Goal: Ask a question

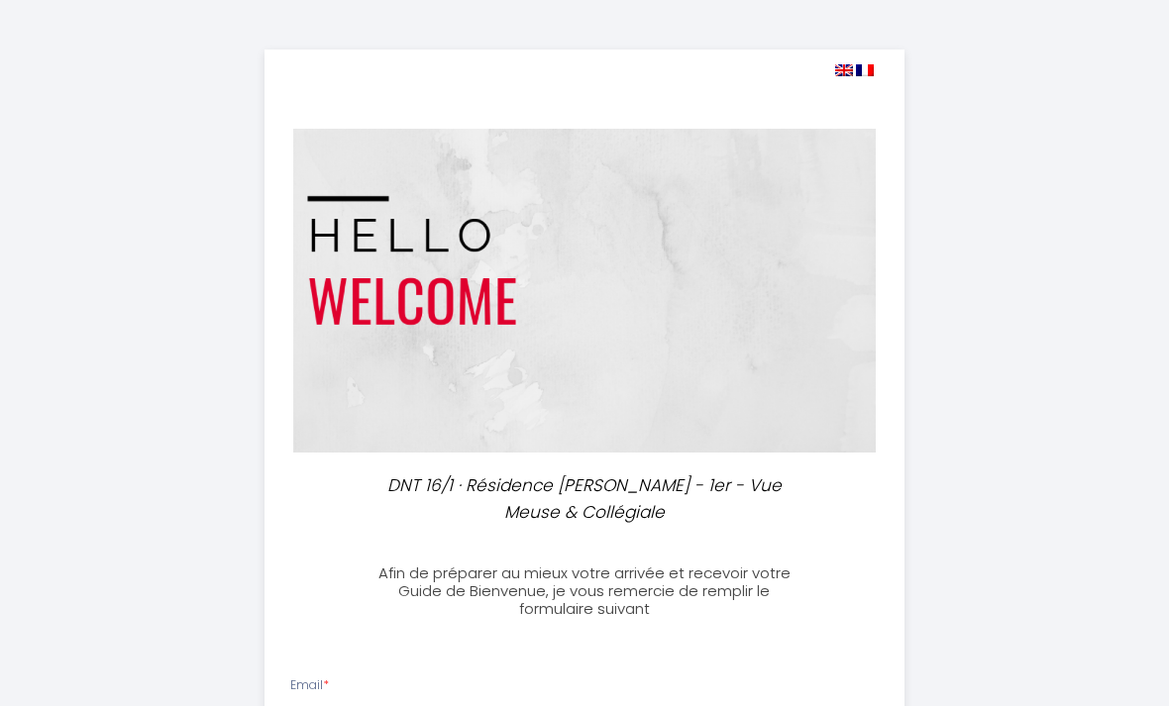
select select
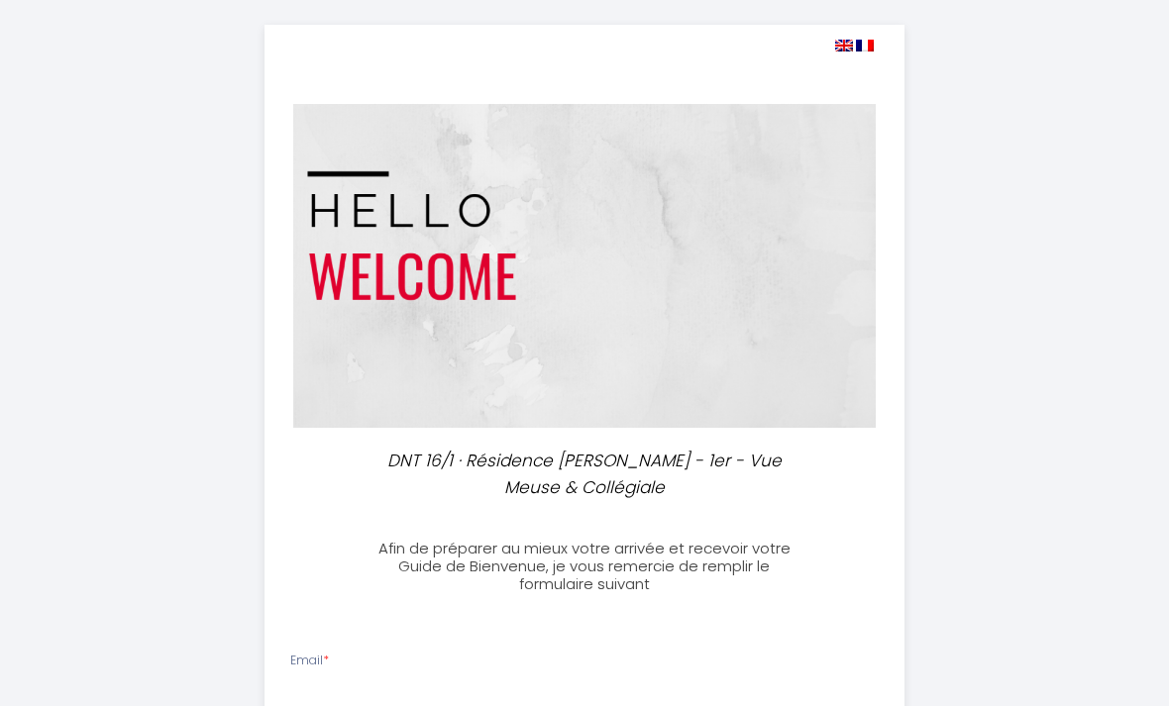
scroll to position [28, 0]
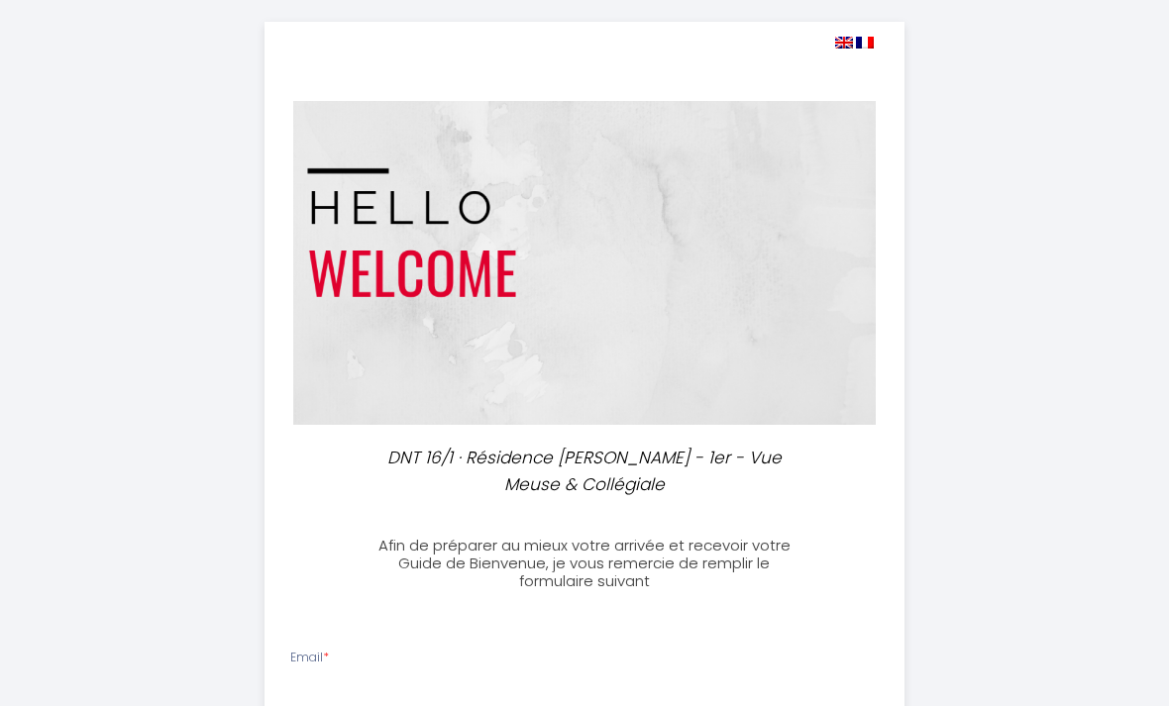
click at [836, 43] on img at bounding box center [844, 43] width 18 height 12
select select
click at [842, 47] on img at bounding box center [844, 43] width 18 height 12
click at [846, 38] on img at bounding box center [844, 43] width 18 height 12
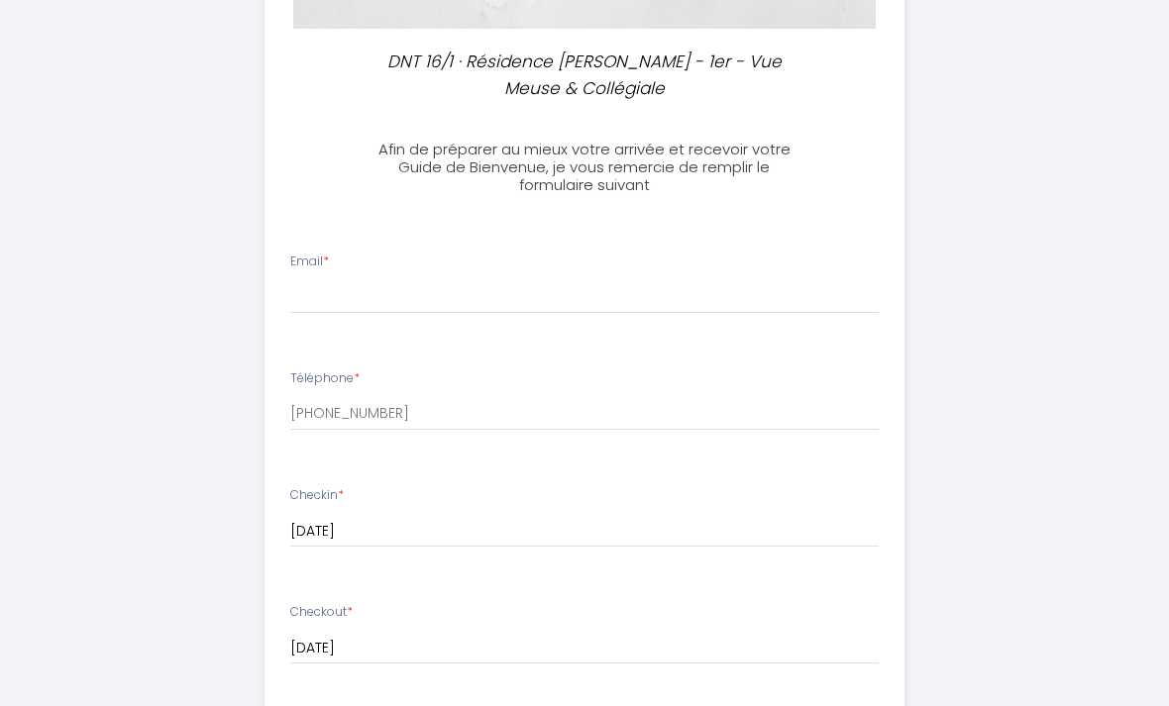
scroll to position [421, 0]
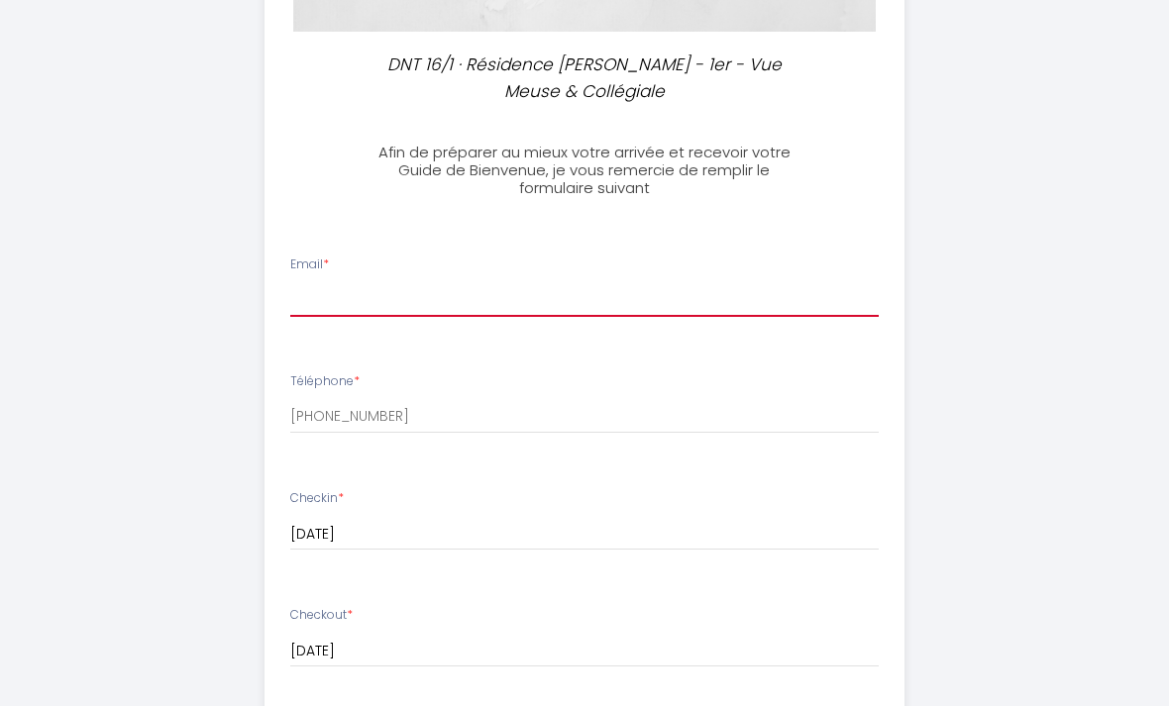
click at [788, 307] on input "Email *" at bounding box center [584, 299] width 589 height 36
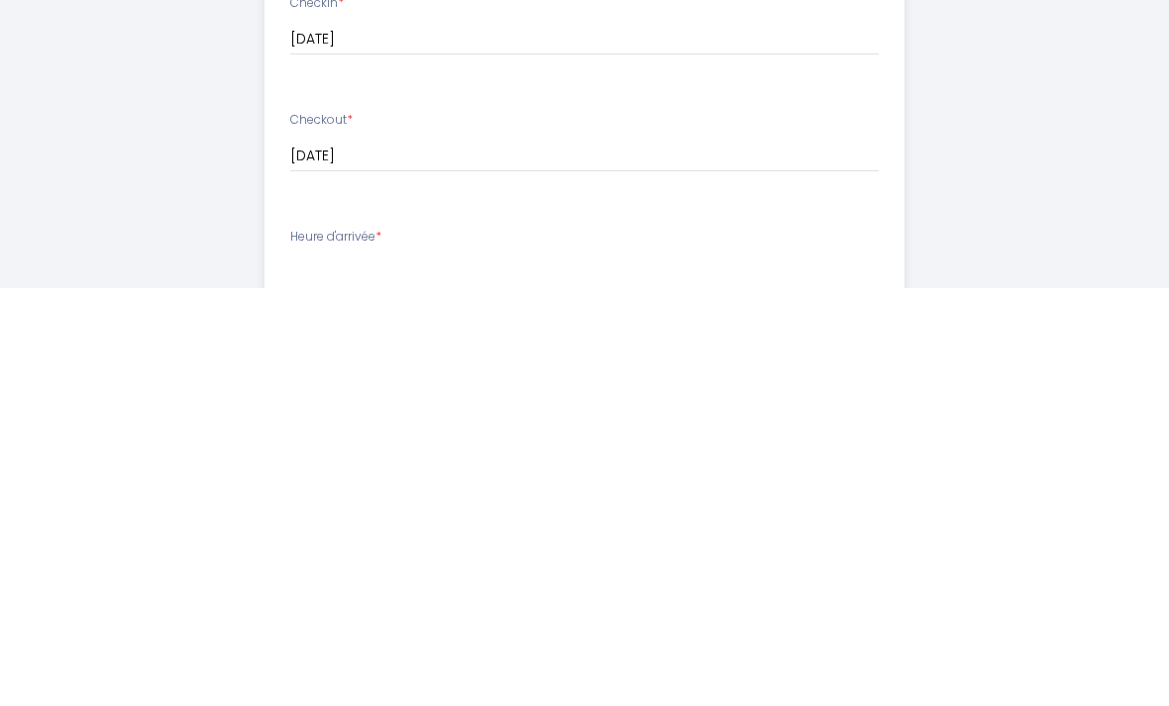
scroll to position [499, 0]
type input "[EMAIL_ADDRESS][DOMAIN_NAME]"
click at [1050, 272] on div "DNT 16/1 · Résidence [PERSON_NAME] - 1er - Vue Meuse & Collégiale Afin de prépa…" at bounding box center [584, 286] width 961 height 1897
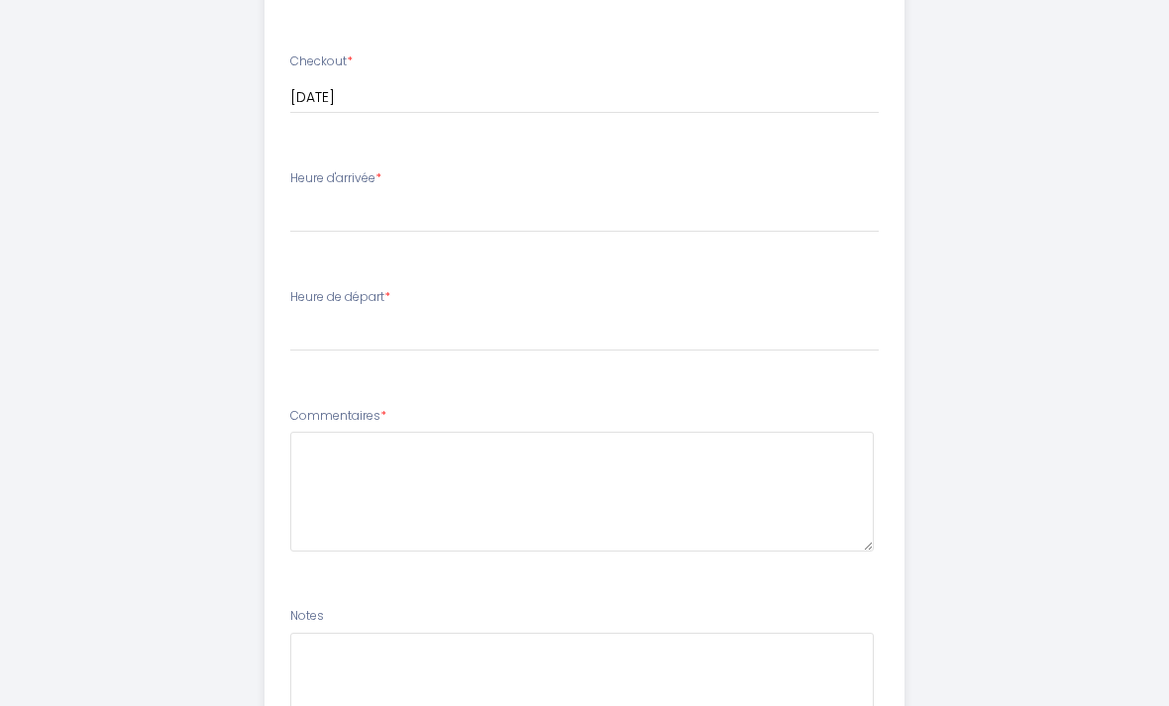
scroll to position [1117, 0]
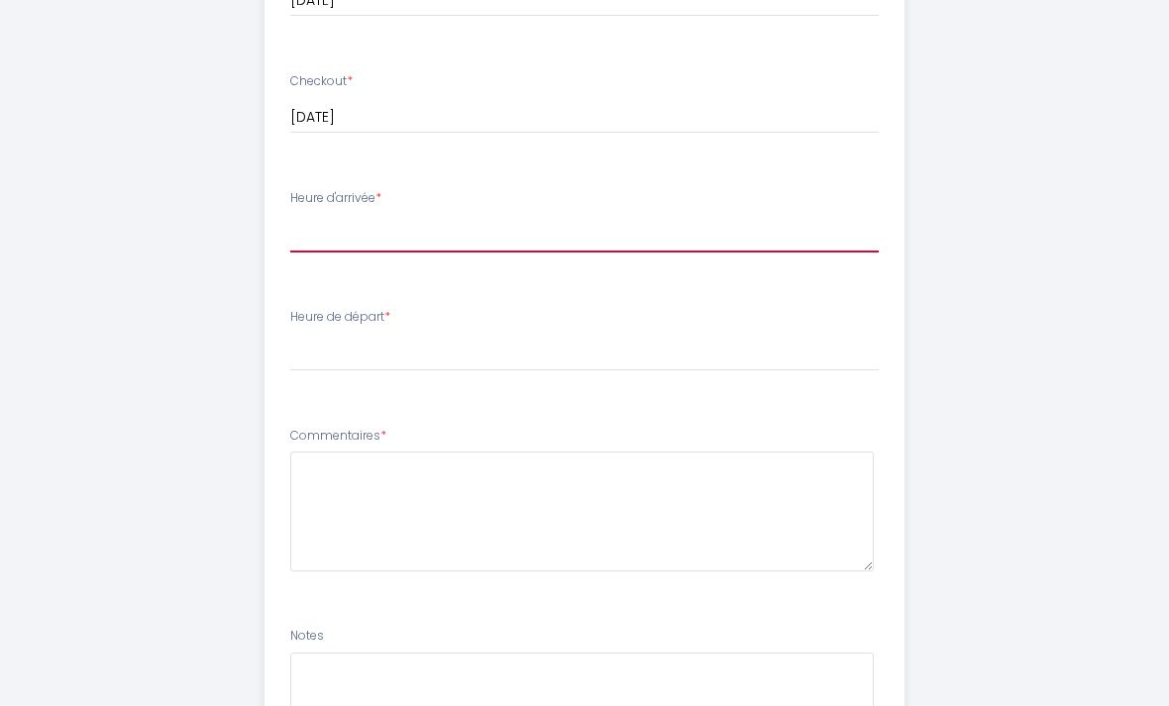
click at [294, 222] on select "15:00 15:30 16:00 16:30 17:00 17:30 18:00 18:30 19:00 19:30 20:00 20:30 21:00 2…" at bounding box center [584, 235] width 589 height 38
select select "15:00"
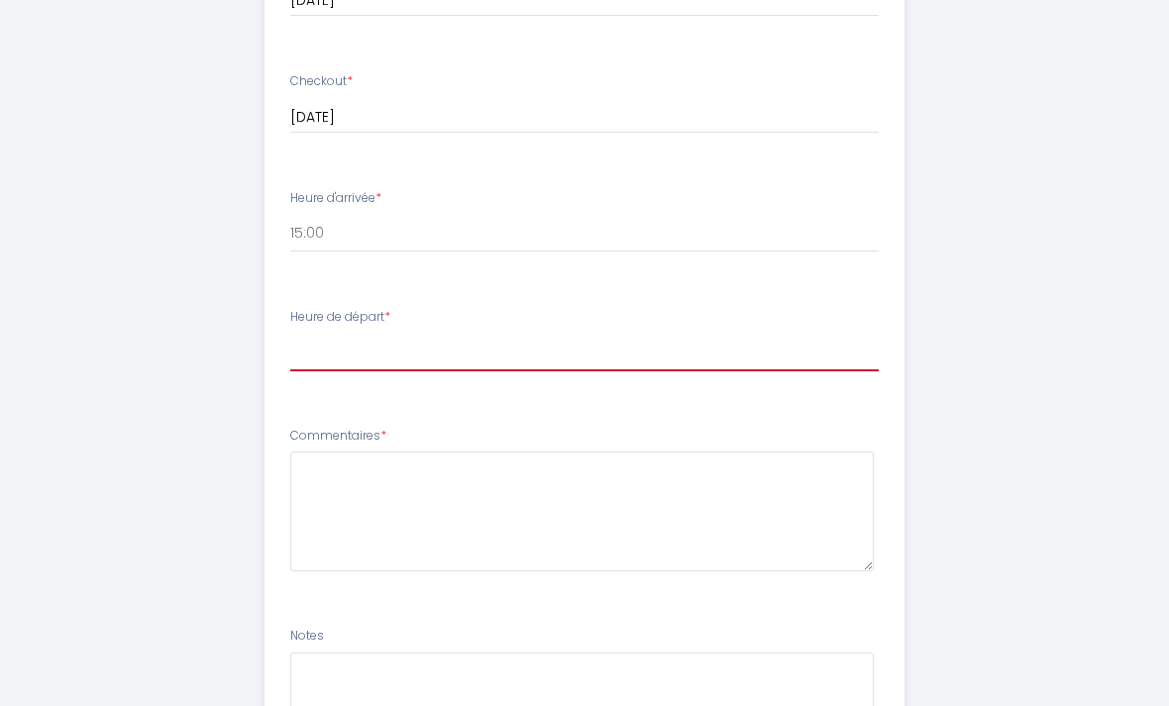
click at [321, 354] on select "00:00 00:30 01:00 01:30 02:00 02:30 03:00 03:30 04:00 04:30 05:00 05:30 06:00 0…" at bounding box center [584, 353] width 589 height 38
select select "11:00"
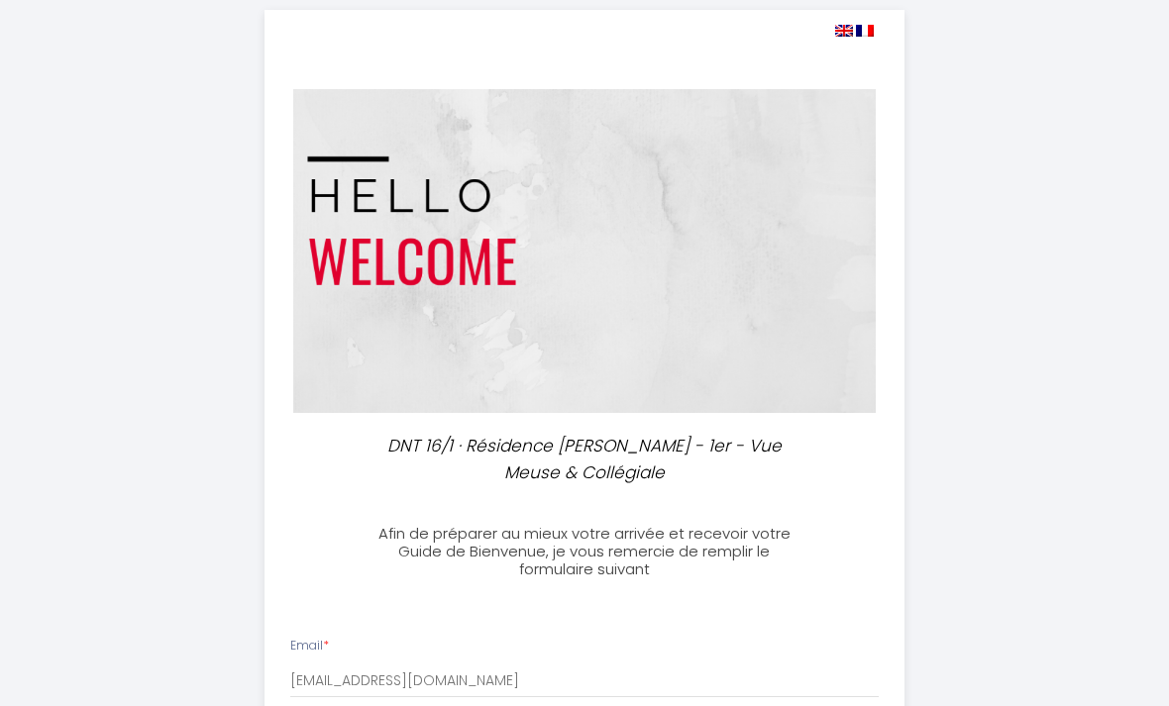
scroll to position [0, 0]
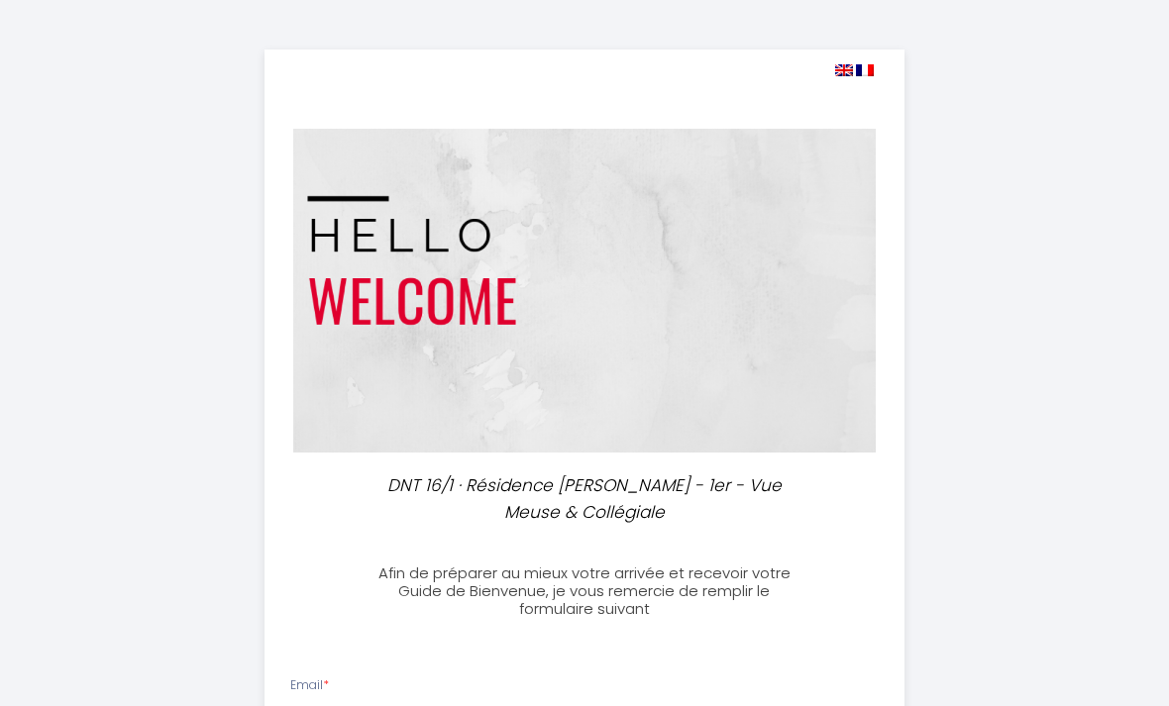
click at [848, 64] on img at bounding box center [844, 70] width 18 height 12
click at [847, 64] on img at bounding box center [844, 70] width 18 height 12
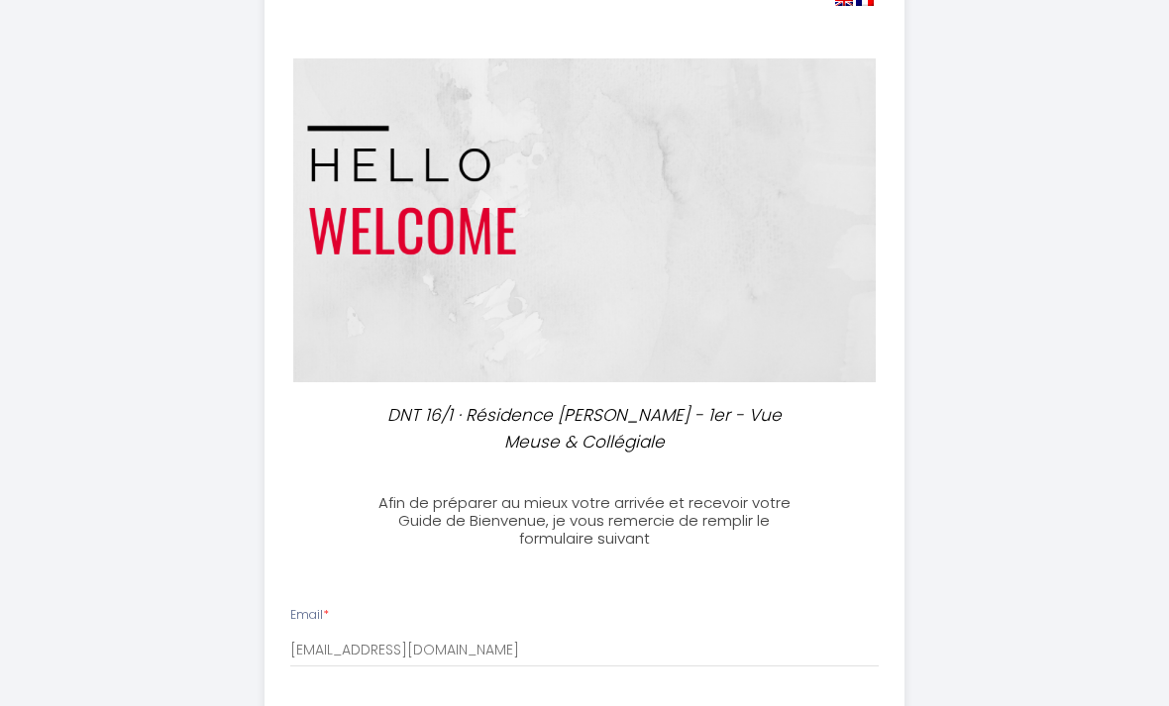
scroll to position [81, 0]
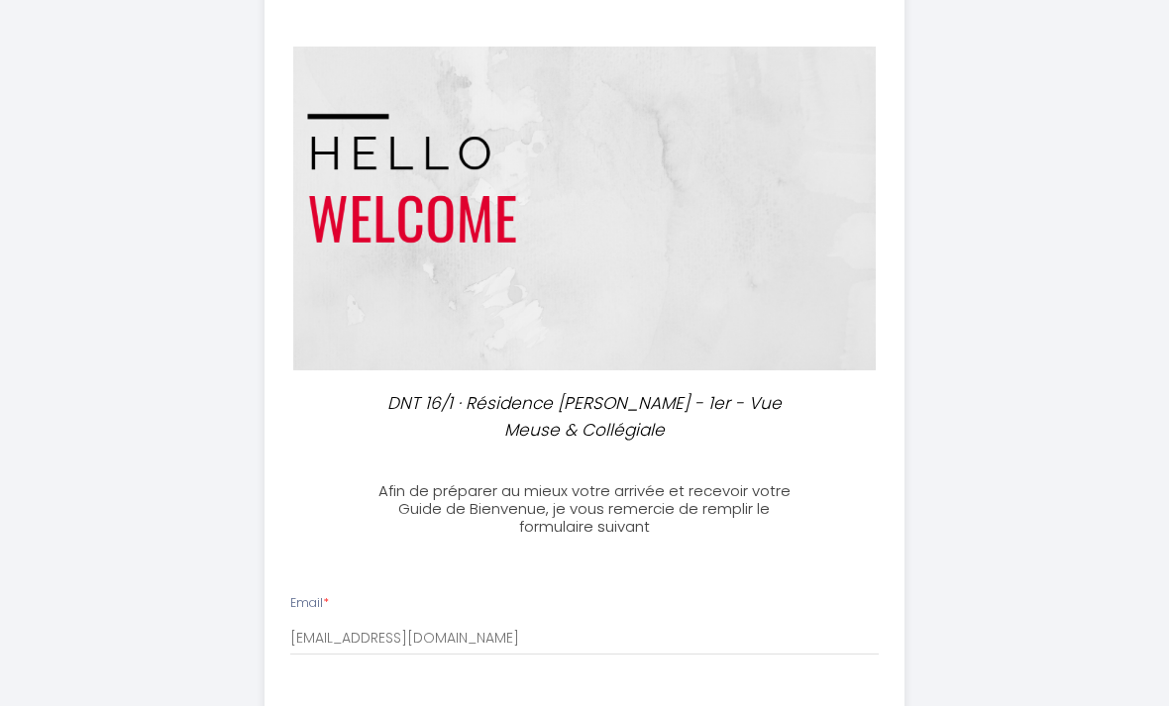
click at [845, 404] on div "DNT 16/1 · Résidence [PERSON_NAME] - 1er - Vue Meuse & Collégiale" at bounding box center [585, 417] width 639 height 53
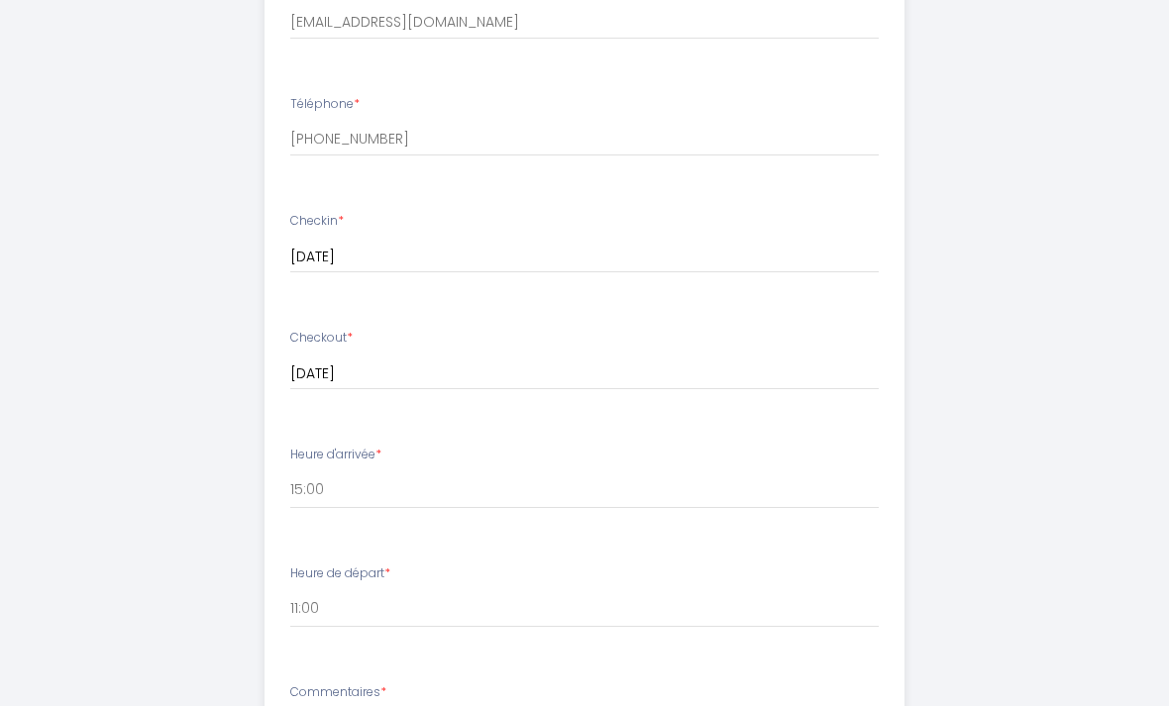
scroll to position [698, 0]
click at [304, 472] on select "15:00 15:30 16:00 16:30 17:00 17:30 18:00 18:30 19:00 19:30 20:00 20:30 21:00 2…" at bounding box center [584, 491] width 589 height 38
click at [320, 590] on select "00:00 00:30 01:00 01:30 02:00 02:30 03:00 03:30 04:00 04:30 05:00 05:30 06:00 0…" at bounding box center [584, 609] width 589 height 38
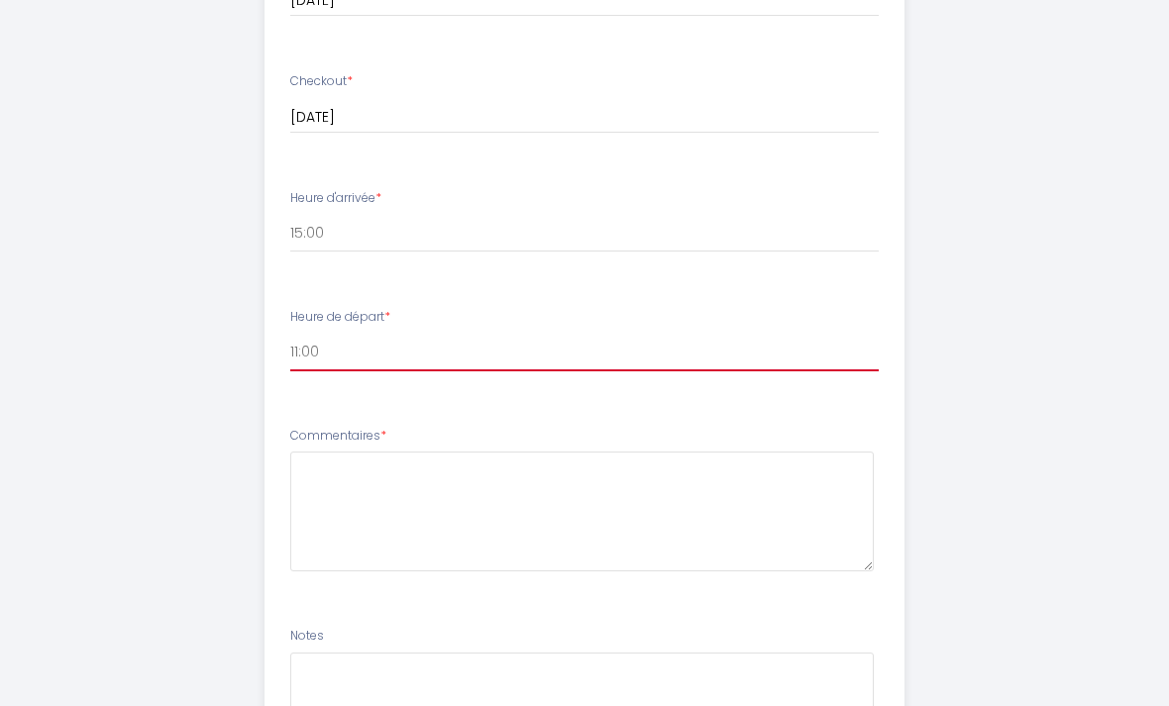
scroll to position [1117, 0]
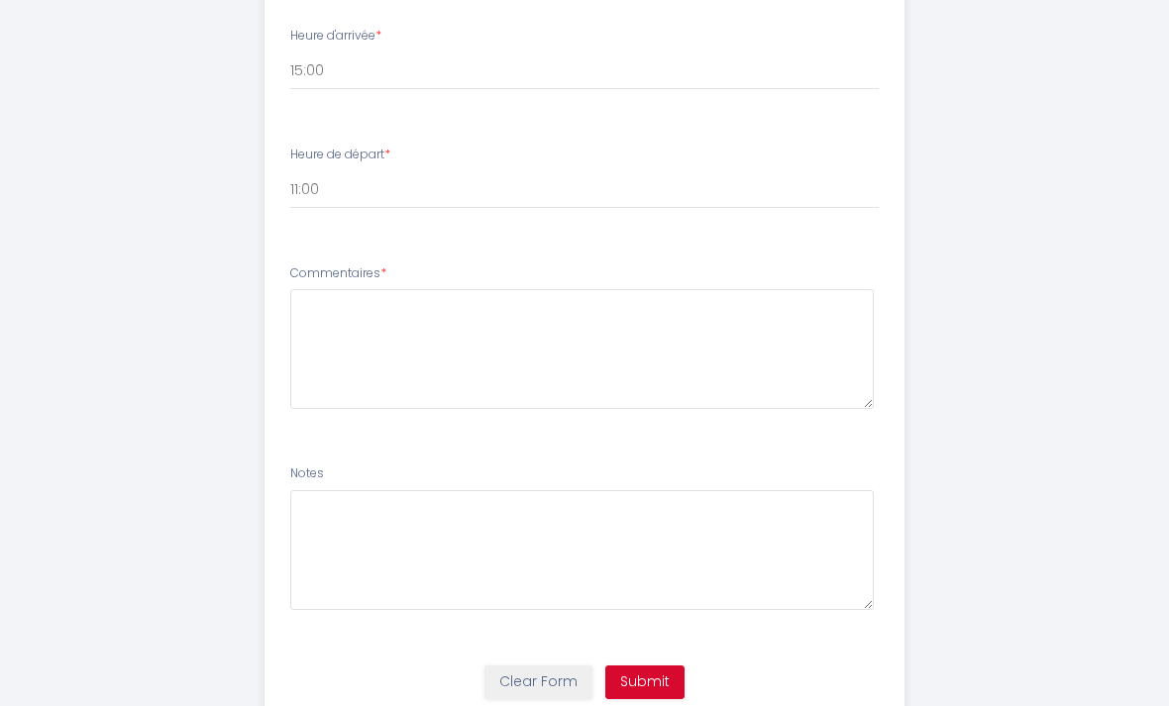
click at [634, 678] on button "Submit" at bounding box center [644, 683] width 79 height 34
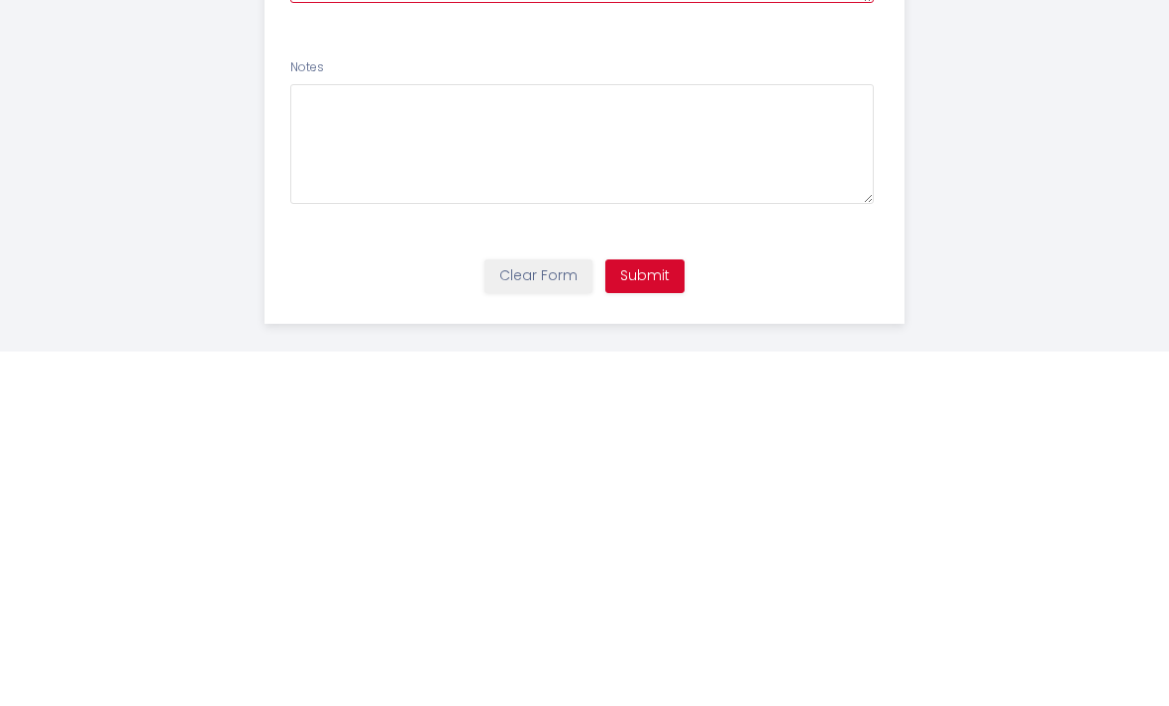
scroll to position [1181, 0]
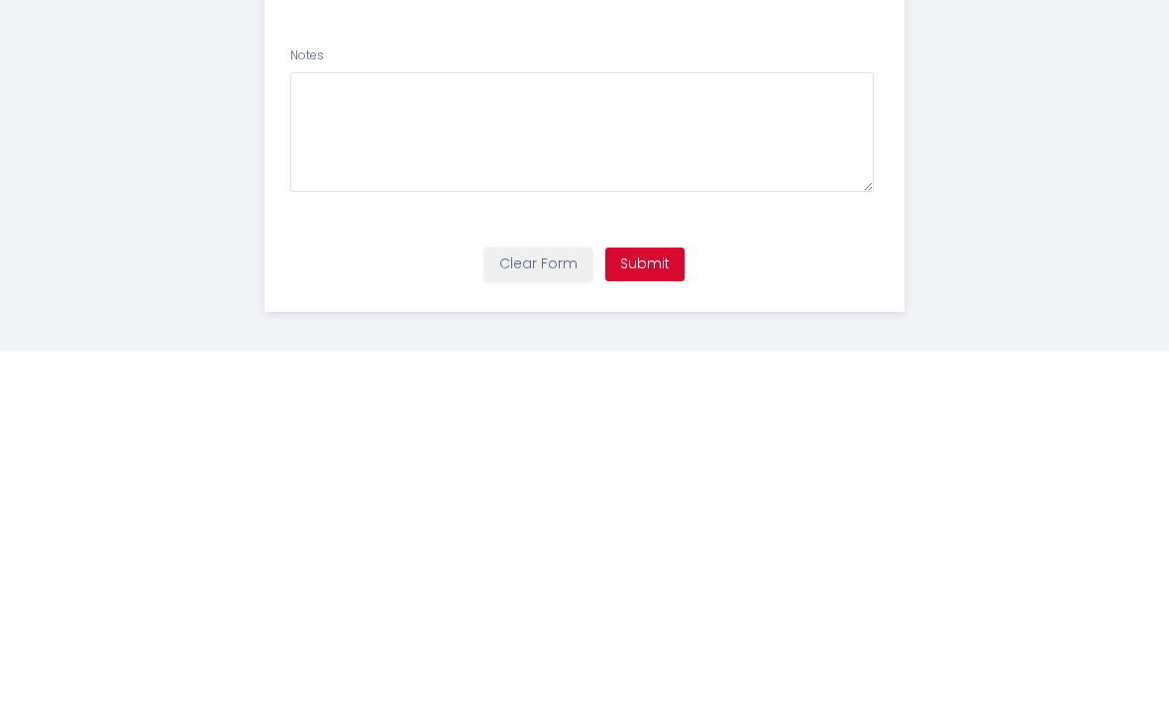
click at [644, 602] on button "Submit" at bounding box center [644, 619] width 79 height 34
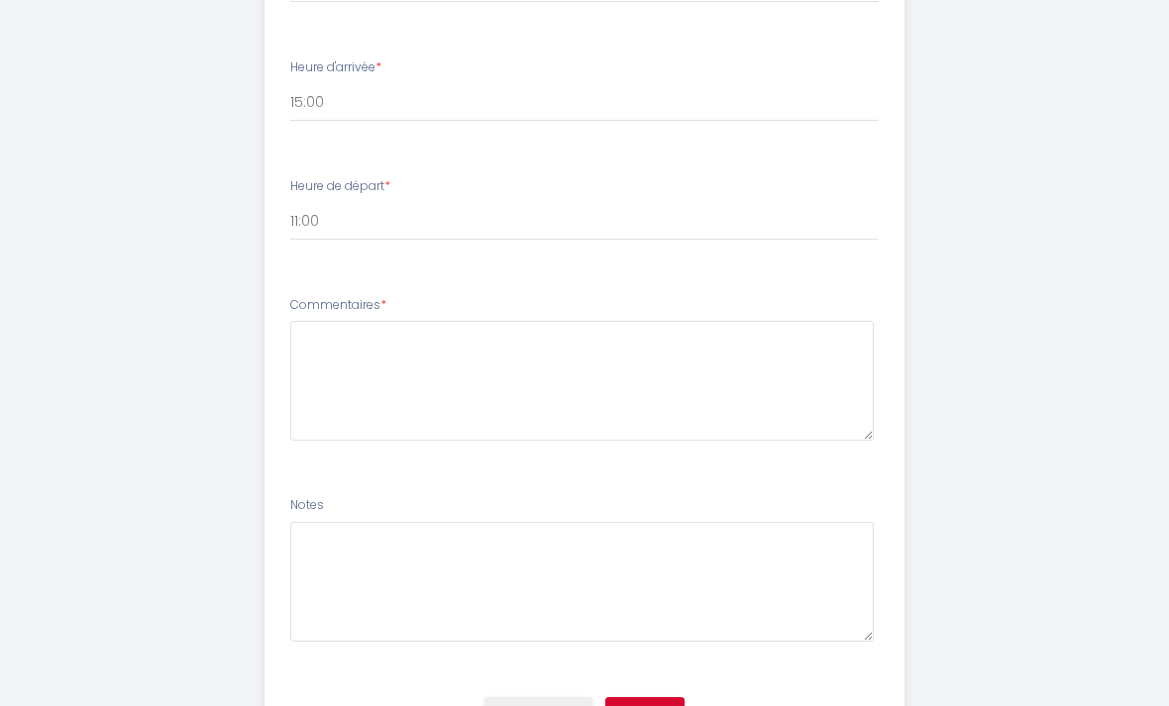
scroll to position [1092, 0]
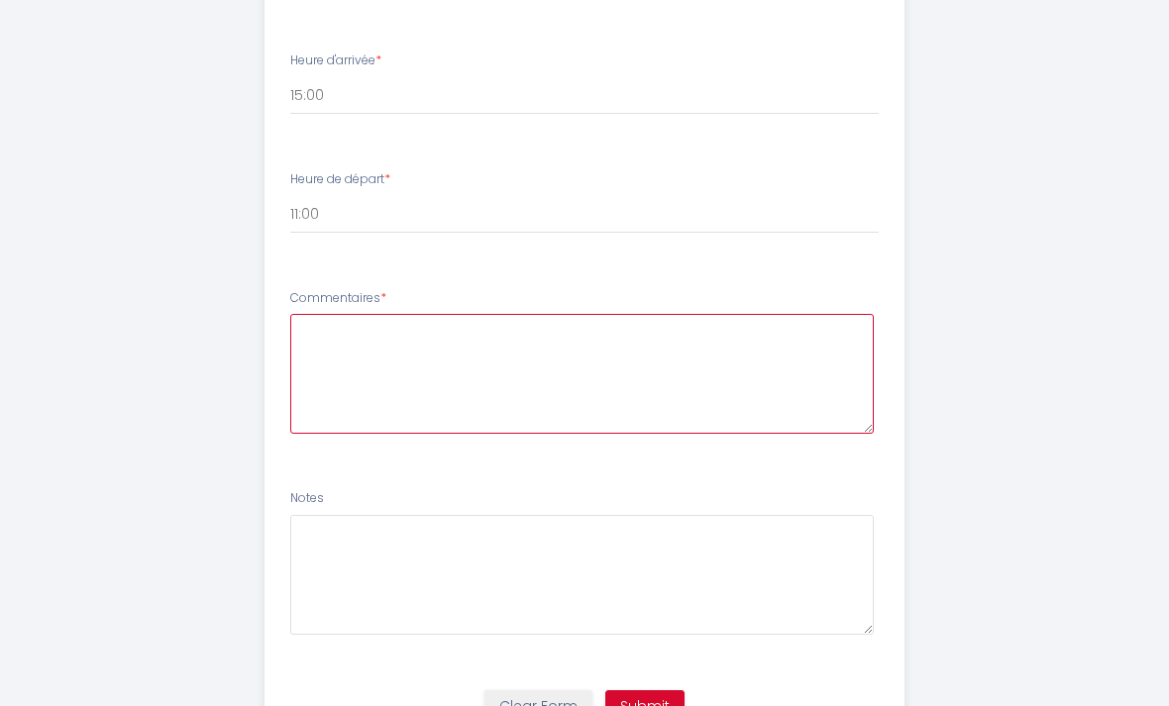
click at [651, 409] on textarea at bounding box center [582, 375] width 584 height 120
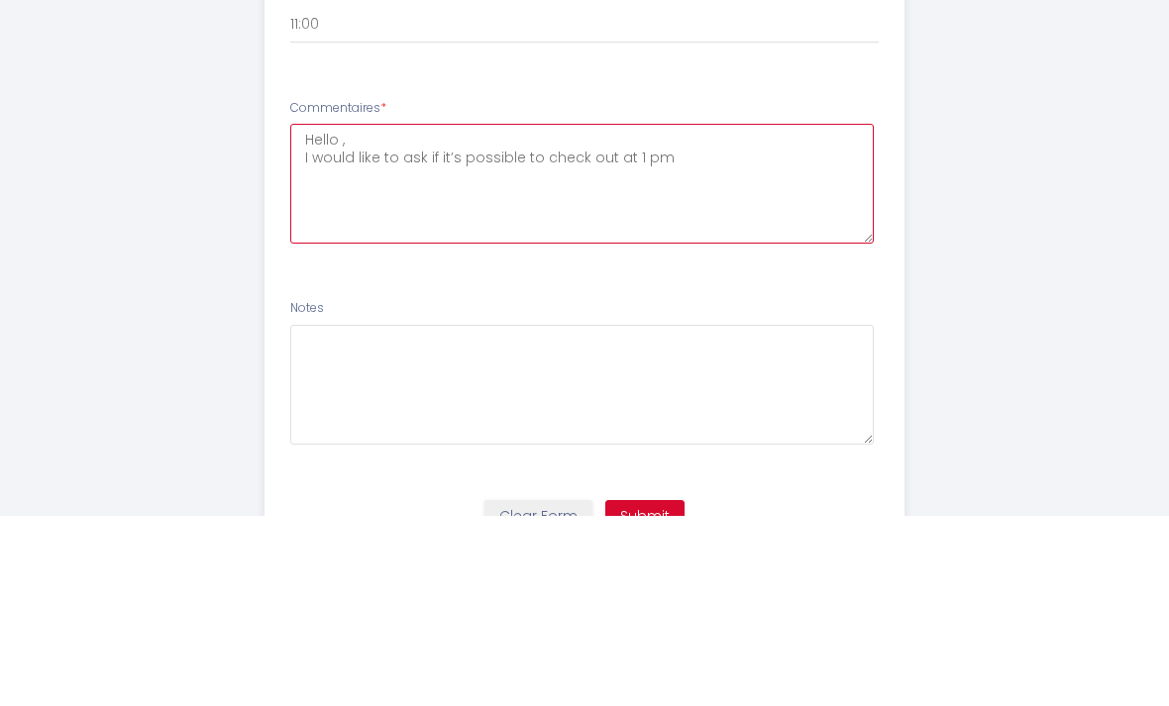
click at [706, 315] on textarea "Hello , I would like to ask if it’s possible to check out at 1 pm" at bounding box center [582, 375] width 584 height 120
click at [691, 315] on textarea "Hello , I would like to ask if it’s possible to check out at 1 pm" at bounding box center [582, 375] width 584 height 120
click at [686, 315] on textarea "Hello , I would like to ask if it’s possible to check out at 1 pm" at bounding box center [582, 375] width 584 height 120
type textarea "Hello , I would like to ask if it’s possible to check out at 1 pm ? Is there an…"
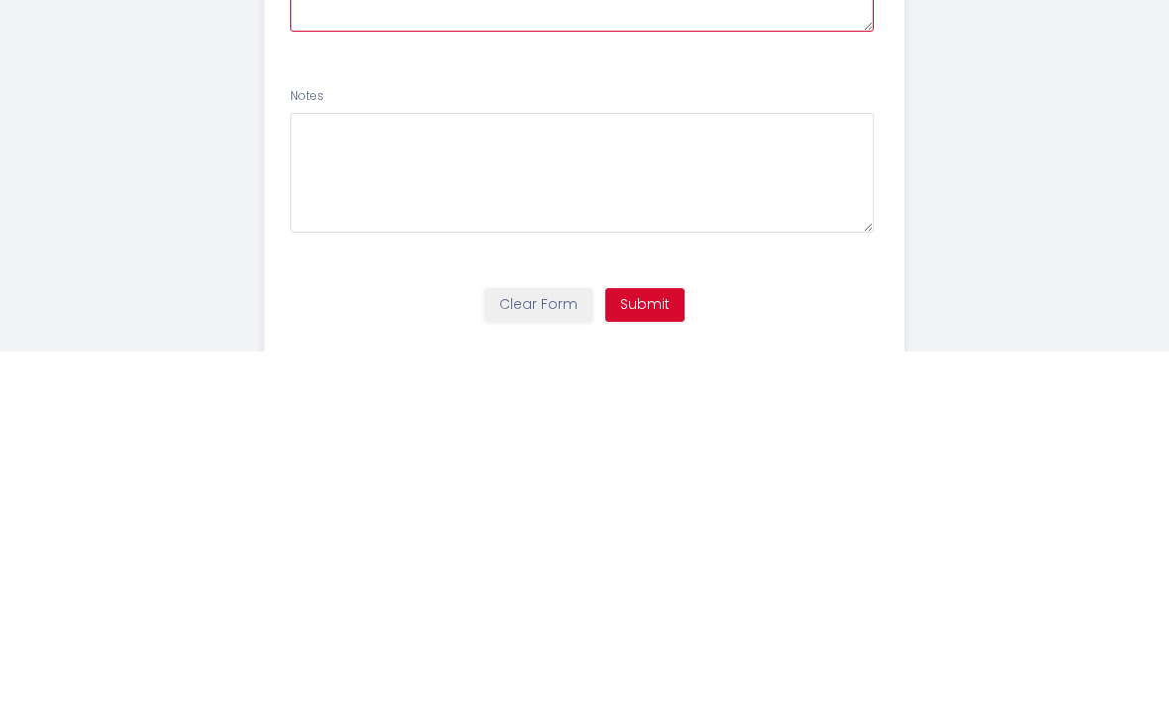
scroll to position [1181, 0]
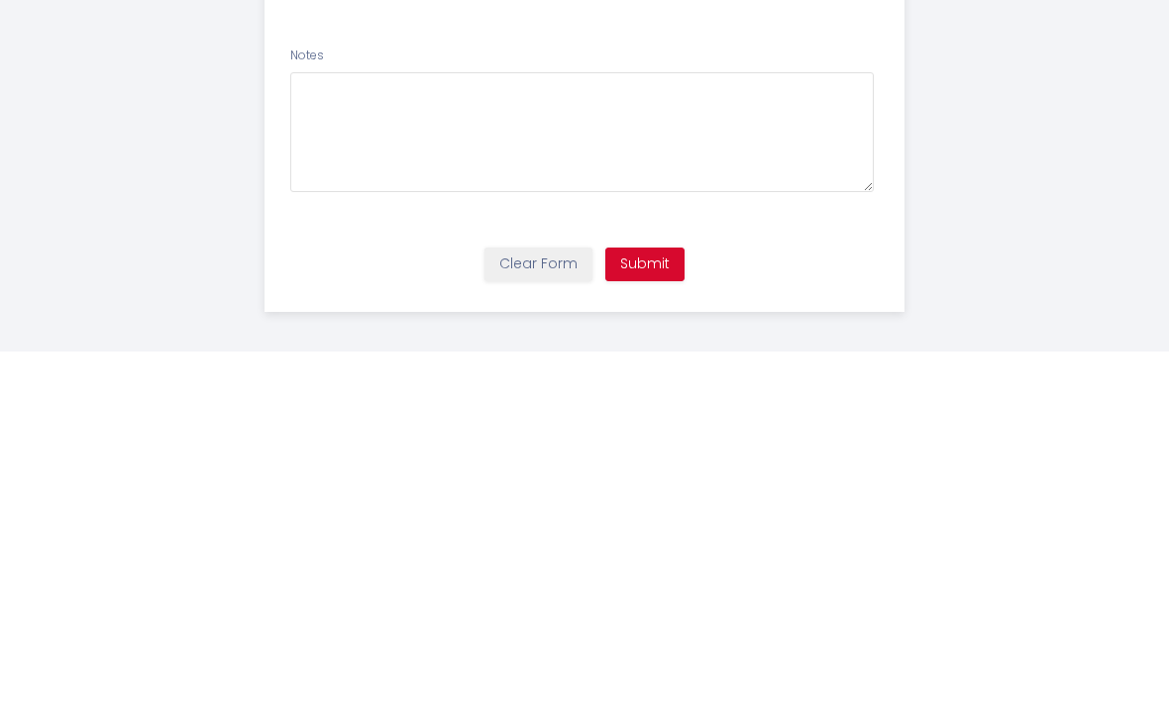
click at [649, 602] on button "Submit" at bounding box center [644, 619] width 79 height 34
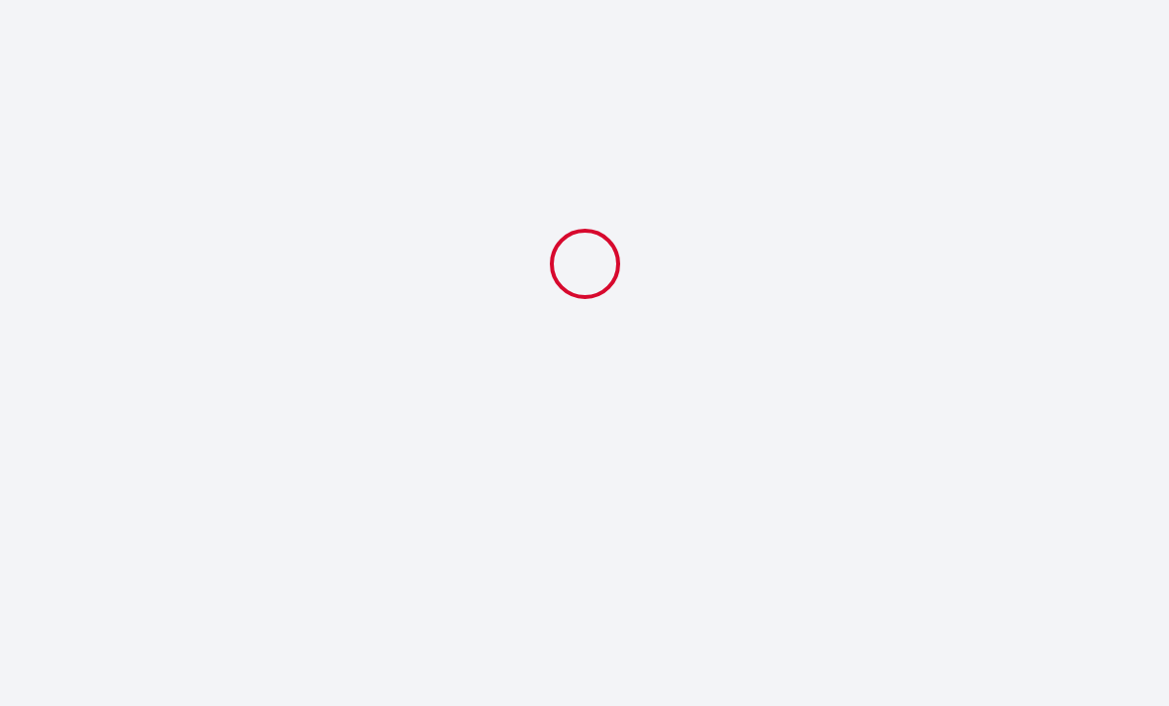
select select "11:00"
